Goal: Information Seeking & Learning: Learn about a topic

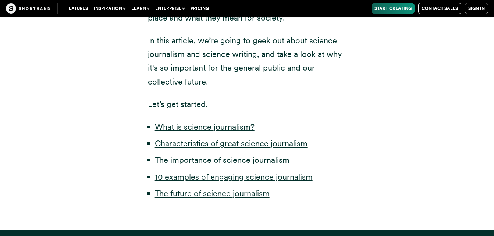
scroll to position [363, 0]
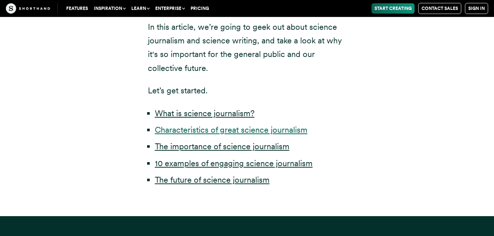
click at [255, 129] on link "Characteristics of great science journalism" at bounding box center [231, 130] width 153 height 10
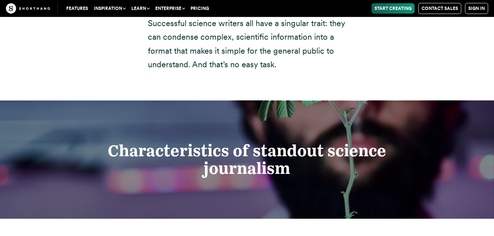
scroll to position [1168, 0]
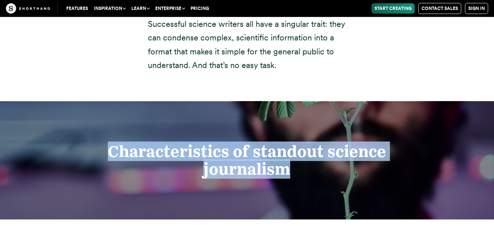
drag, startPoint x: 295, startPoint y: 157, endPoint x: 109, endPoint y: 133, distance: 187.8
click at [109, 143] on h2 "Characteristics of standout science journalism" at bounding box center [247, 161] width 380 height 36
copy strong "Characteristics of standout science journalism"
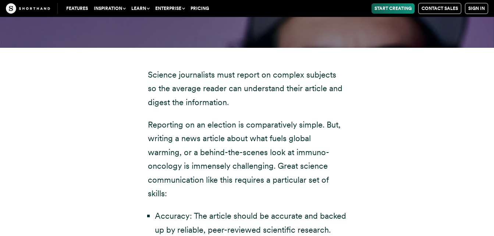
click at [161, 151] on p "Reporting on an election is comparatively simple. But, writing a news article a…" at bounding box center [247, 159] width 199 height 82
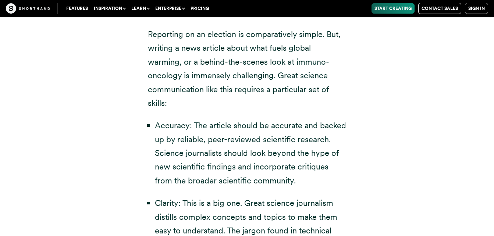
scroll to position [1431, 0]
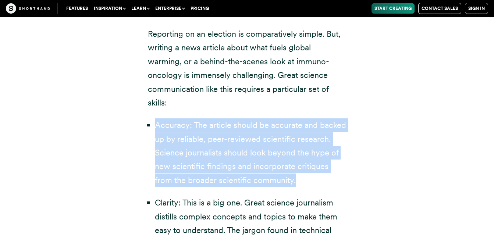
drag, startPoint x: 156, startPoint y: 96, endPoint x: 280, endPoint y: 150, distance: 135.5
click at [280, 150] on li "Accuracy: The article should be accurate and backed up by reliable, peer-review…" at bounding box center [251, 152] width 192 height 69
copy li "Accuracy: The article should be accurate and backed up by reliable, peer-review…"
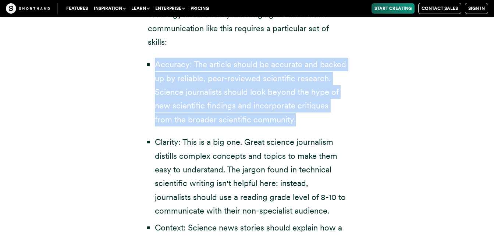
scroll to position [1492, 0]
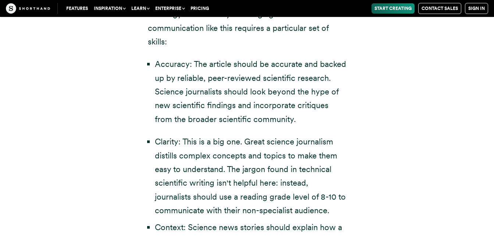
click at [280, 150] on li "Clarity: This is a big one. Great science journalism distills complex concepts …" at bounding box center [251, 176] width 192 height 82
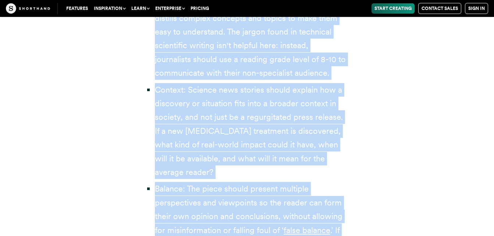
scroll to position [1682, 0]
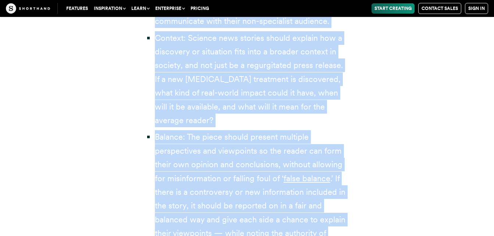
drag, startPoint x: 156, startPoint y: 63, endPoint x: 293, endPoint y: 219, distance: 207.0
click at [293, 219] on div "Science journalists must report on complex subjects so the average reader can u…" at bounding box center [247, 29] width 199 height 605
copy div "Loremips: Dol sitamet consec ad elitsedd eiu tempor in ut laboreet, dolo-magnaa…"
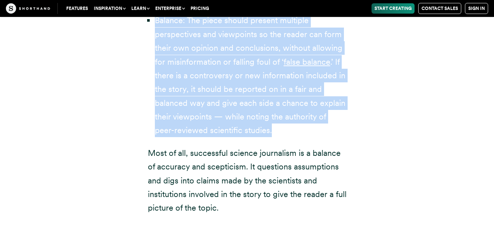
scroll to position [1802, 0]
